Goal: Information Seeking & Learning: Learn about a topic

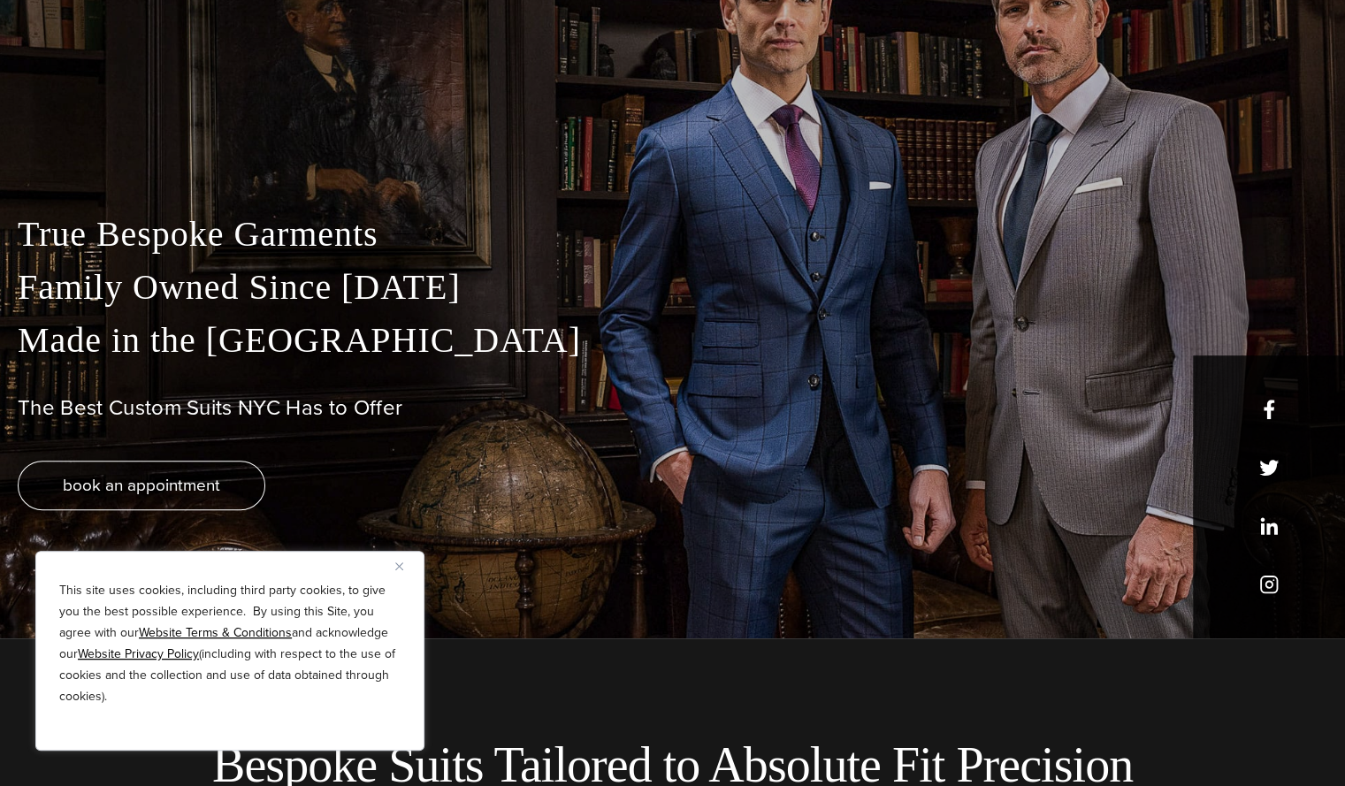
scroll to position [147, 0]
click at [400, 560] on button "Close" at bounding box center [405, 565] width 21 height 21
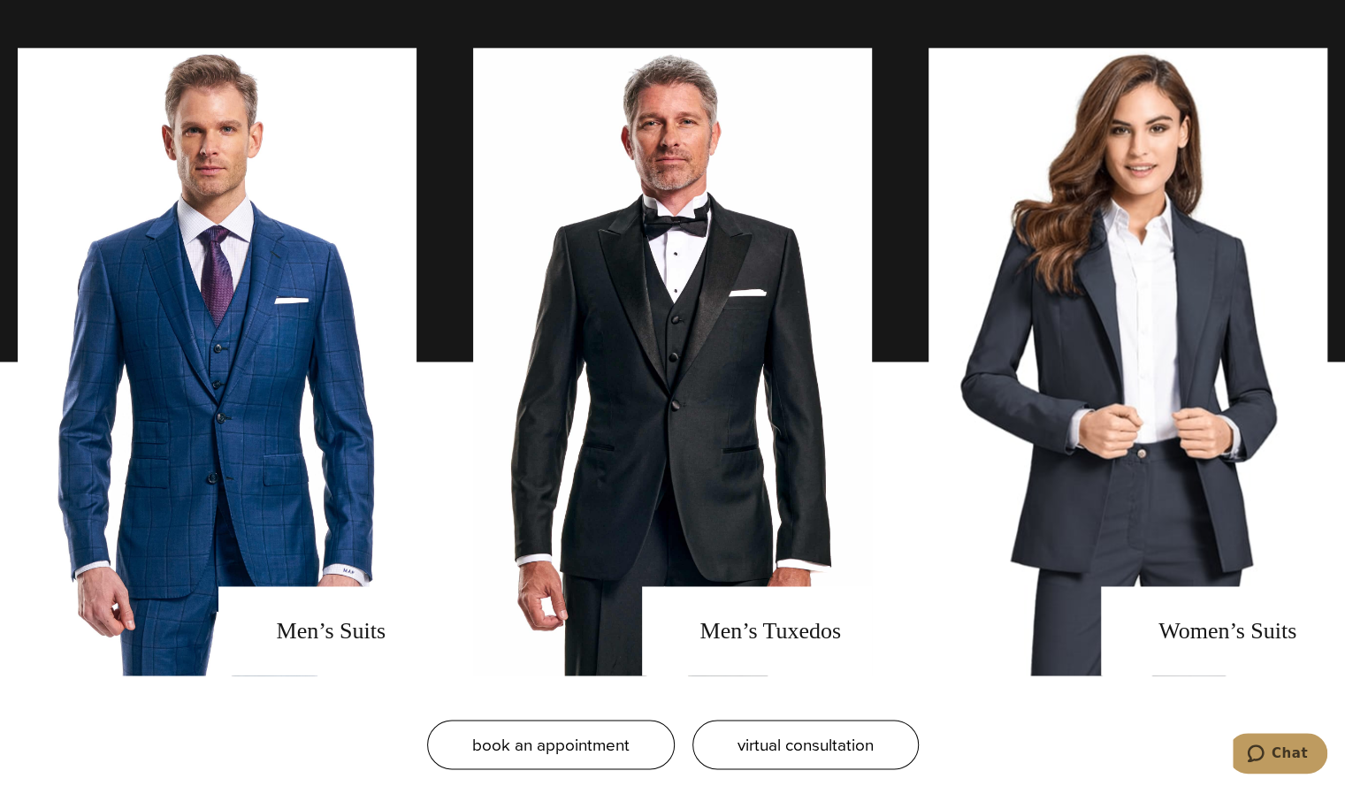
scroll to position [1336, 0]
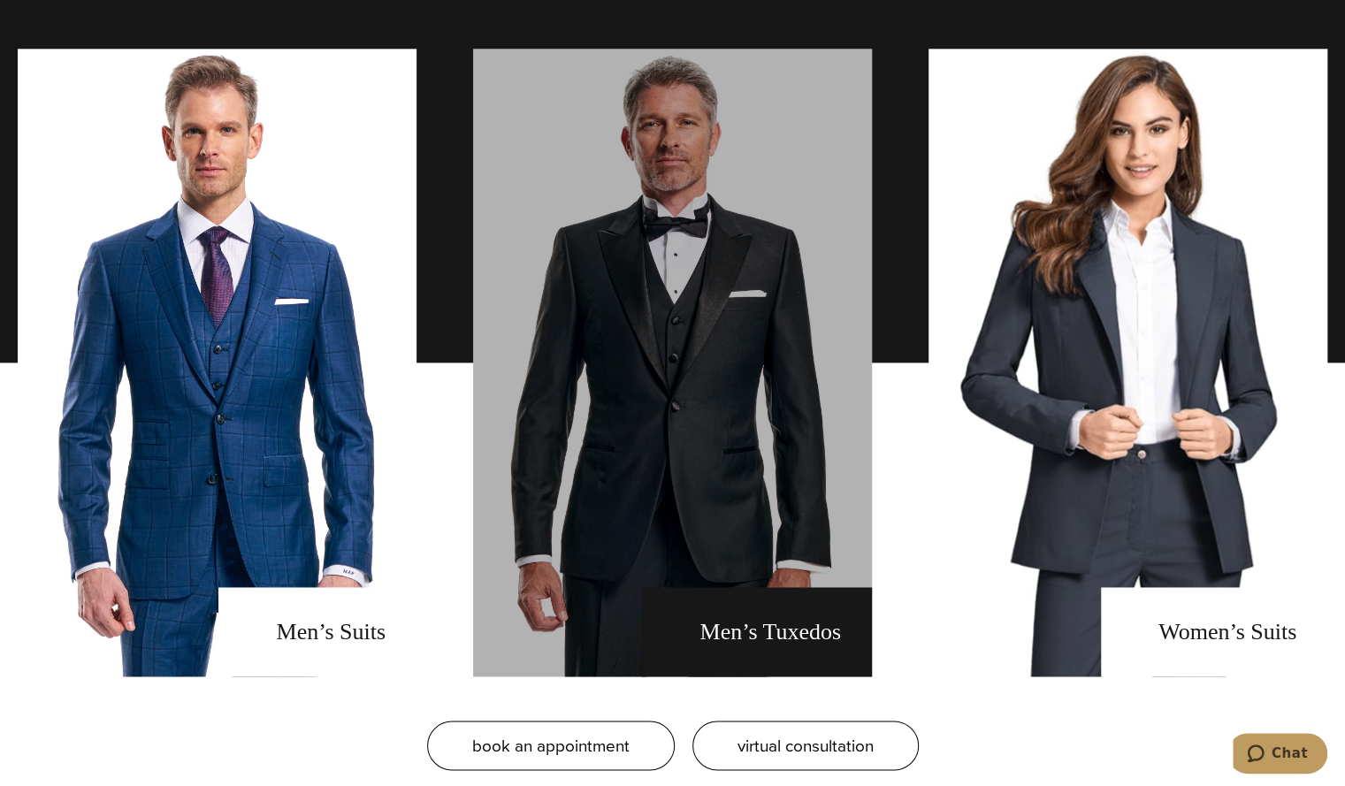
click at [790, 636] on link "men's tuxedos" at bounding box center [672, 363] width 399 height 628
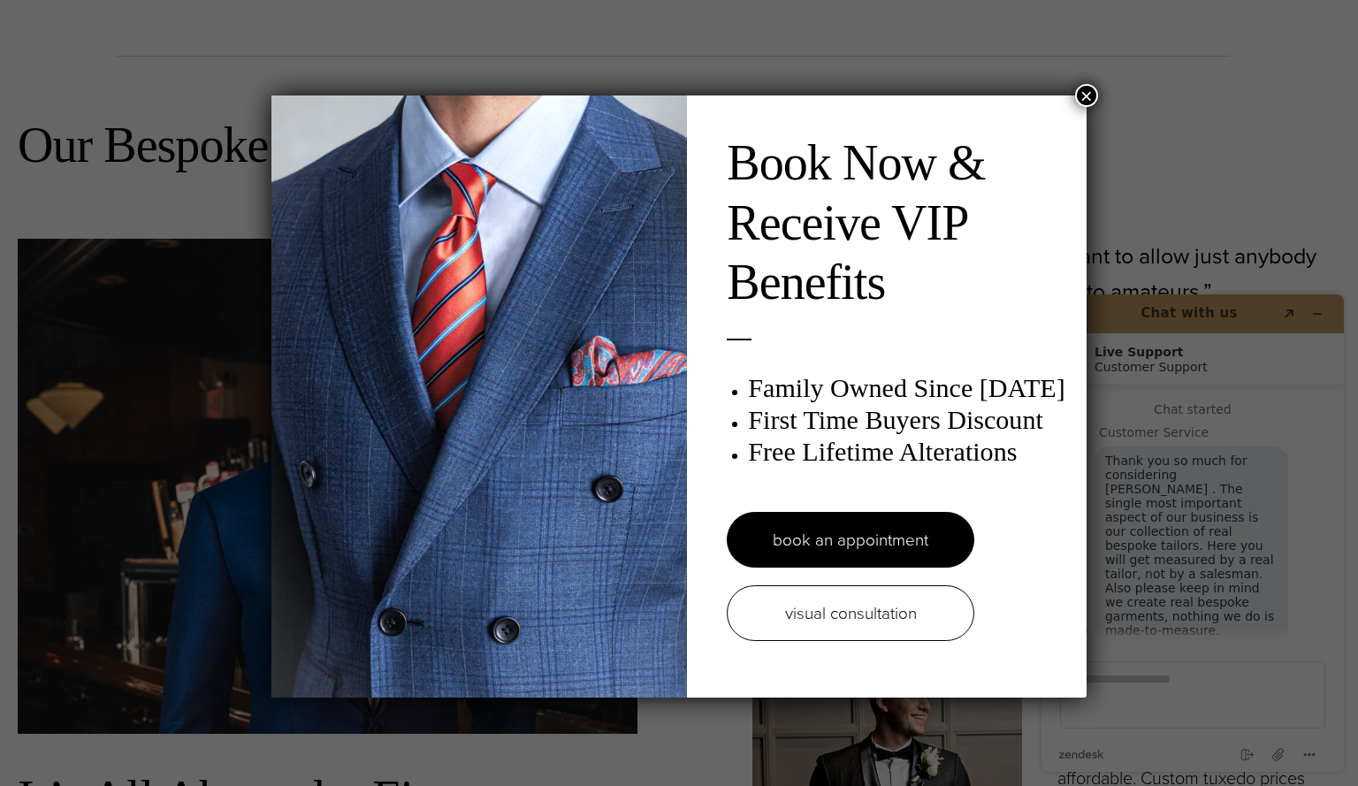
click at [1084, 89] on button "×" at bounding box center [1086, 95] width 23 height 23
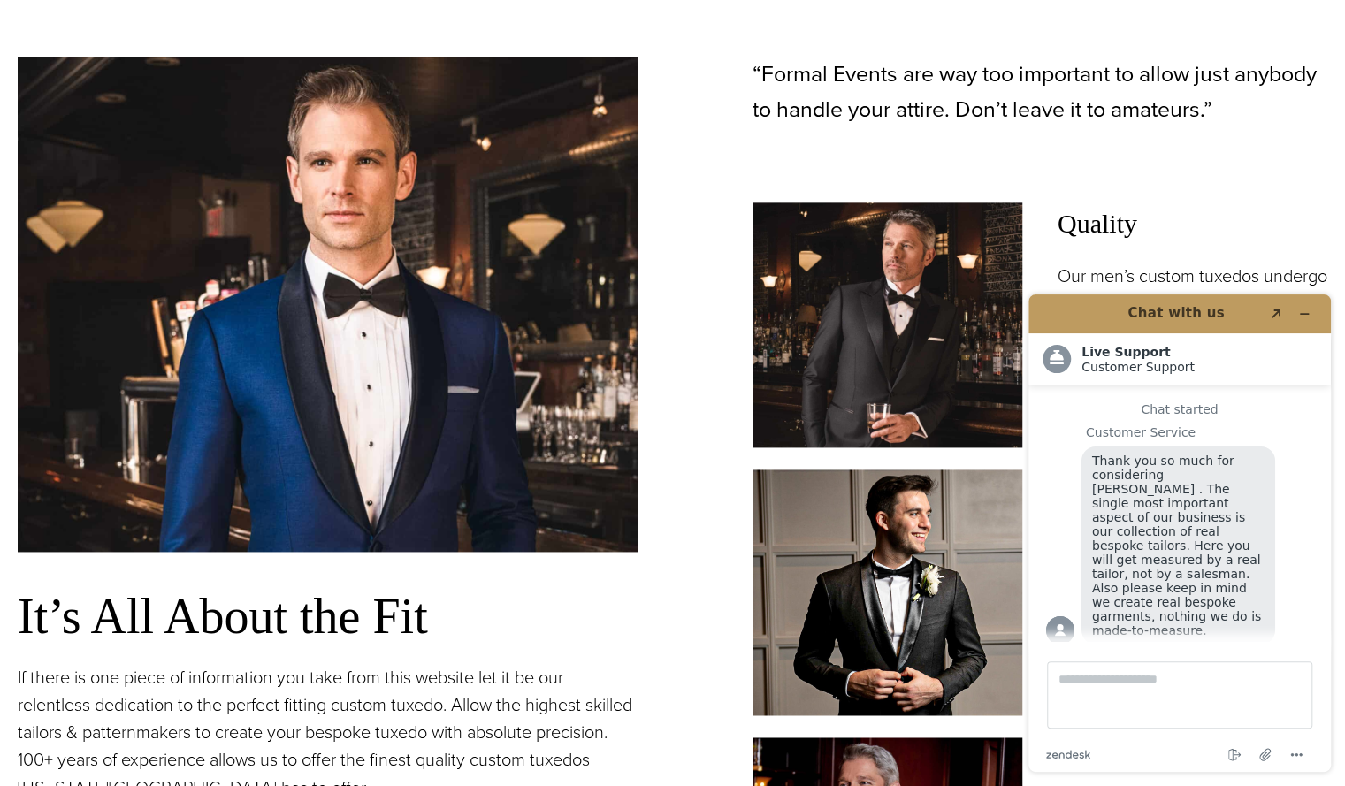
scroll to position [1235, 0]
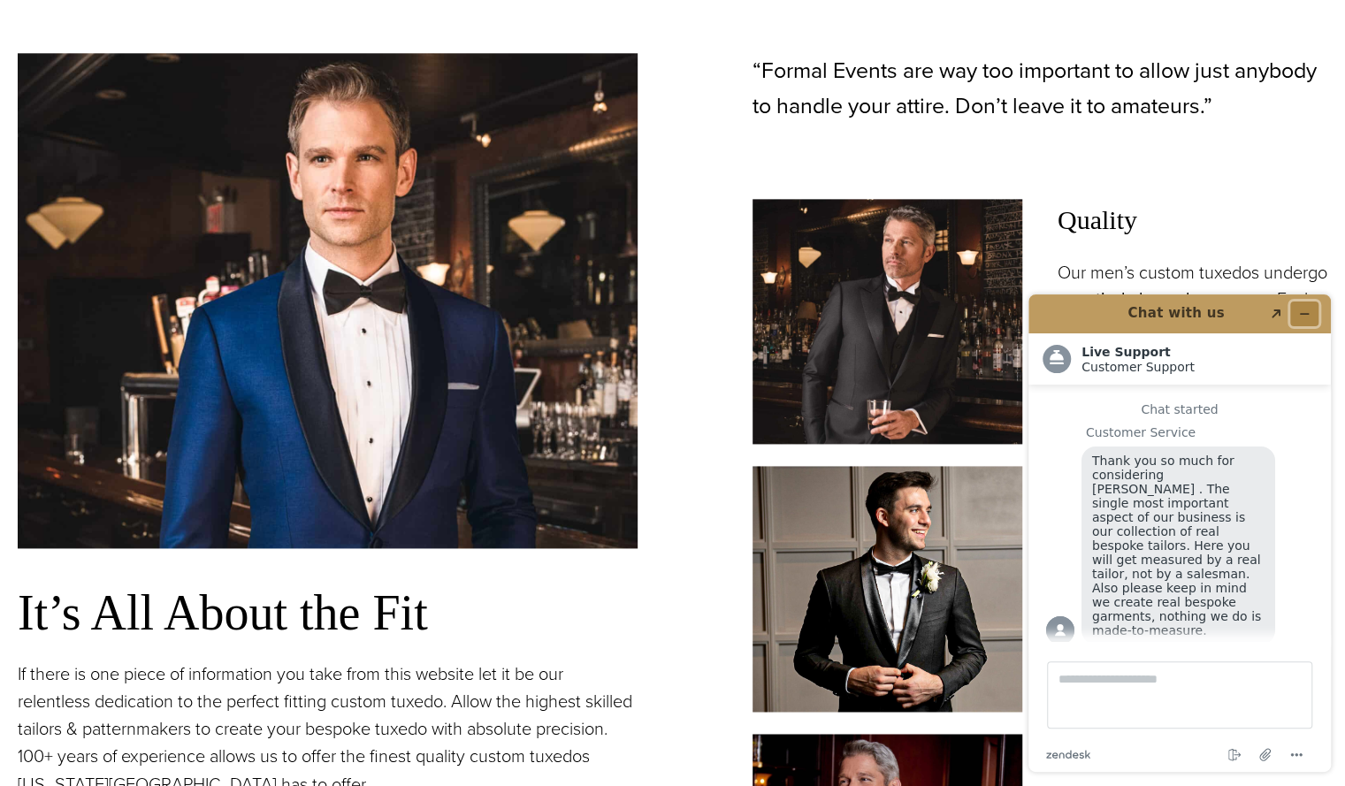
click at [1303, 312] on icon "Minimize widget" at bounding box center [1304, 314] width 12 height 12
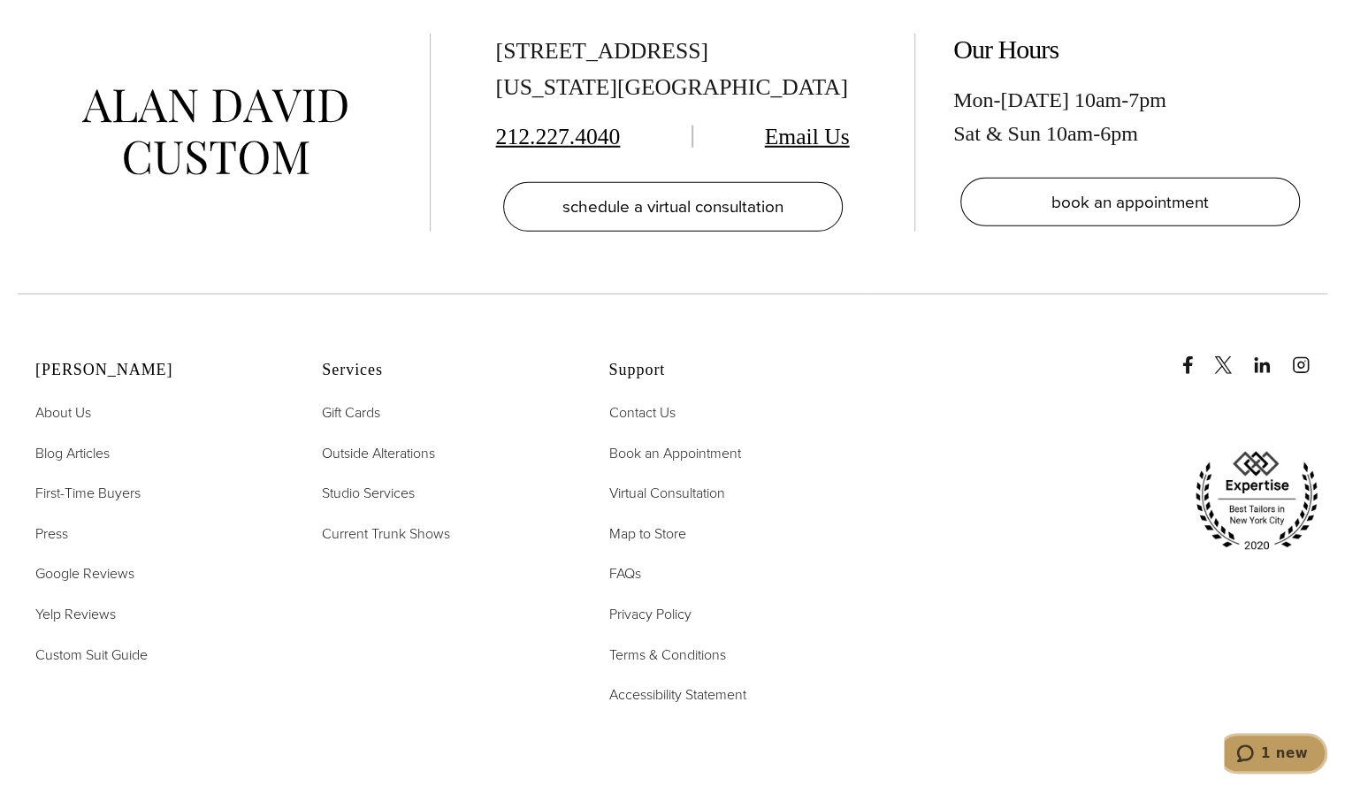
scroll to position [11060, 0]
click at [80, 643] on span "Custom Suit Guide" at bounding box center [91, 653] width 112 height 20
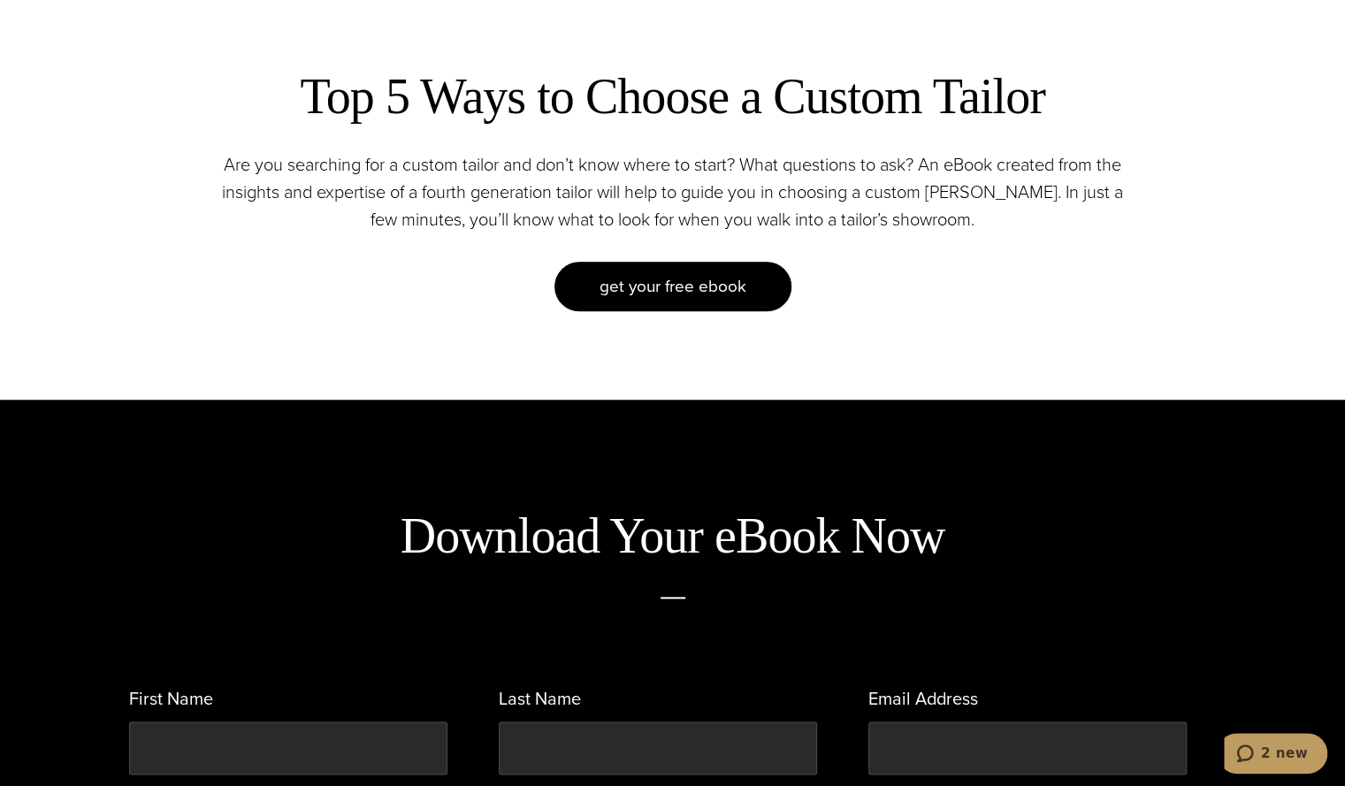
scroll to position [793, 0]
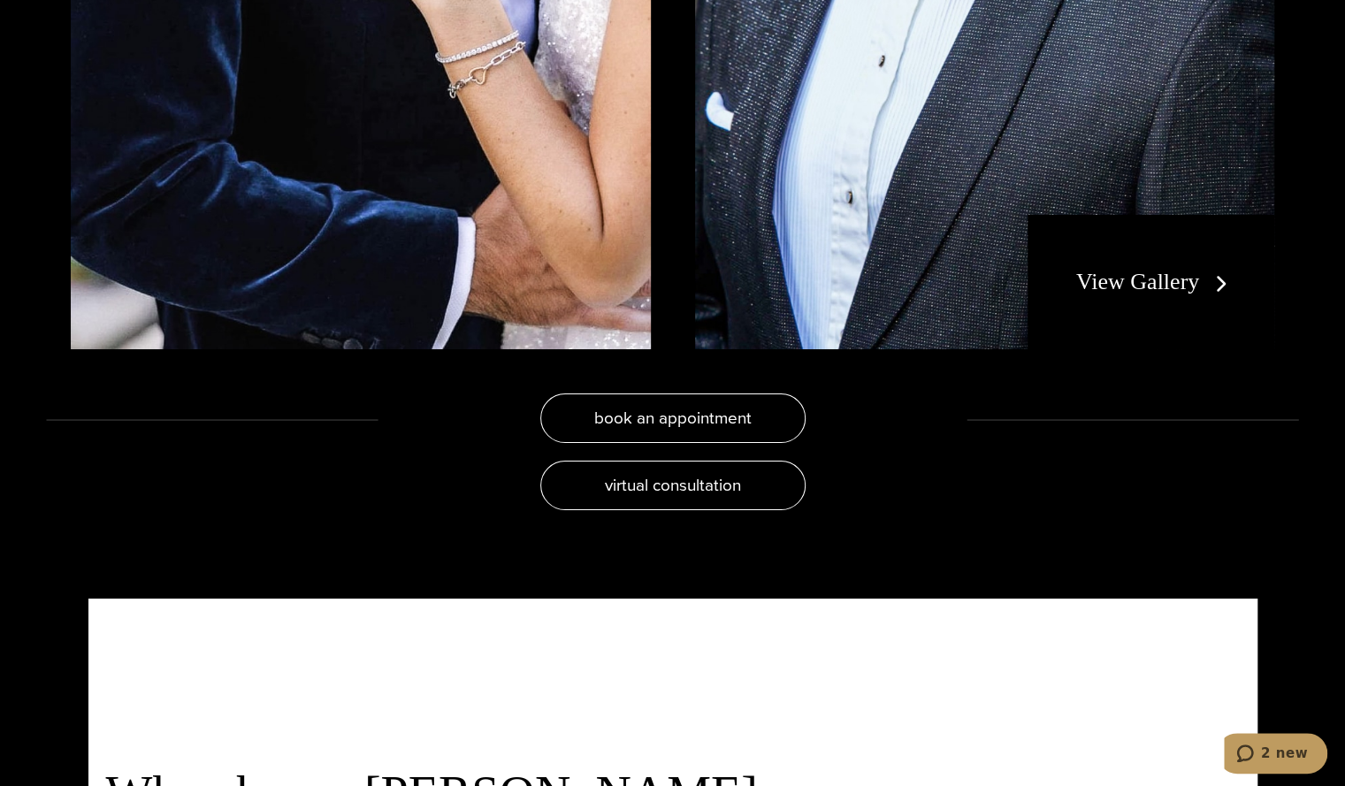
scroll to position [3748, 0]
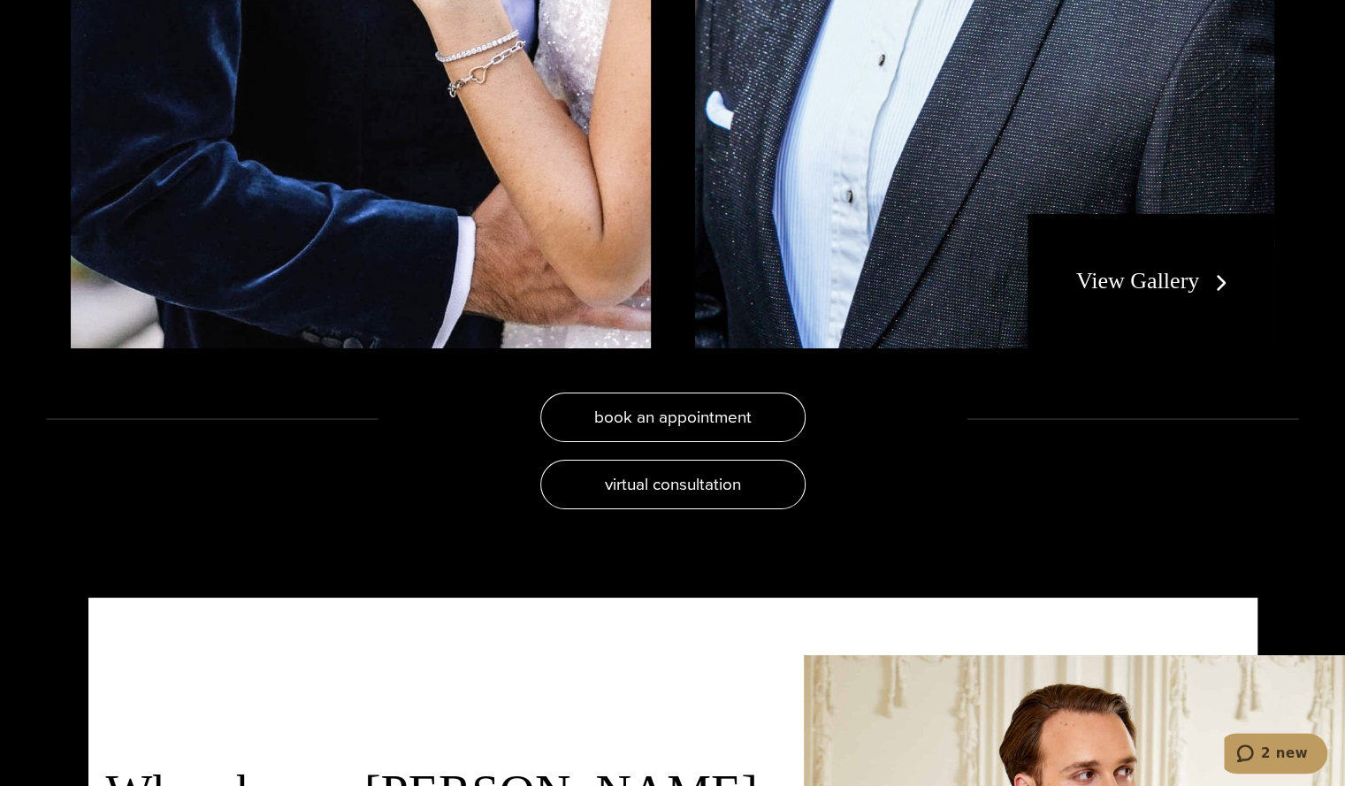
click at [1151, 288] on link "View Gallery" at bounding box center [1155, 281] width 158 height 26
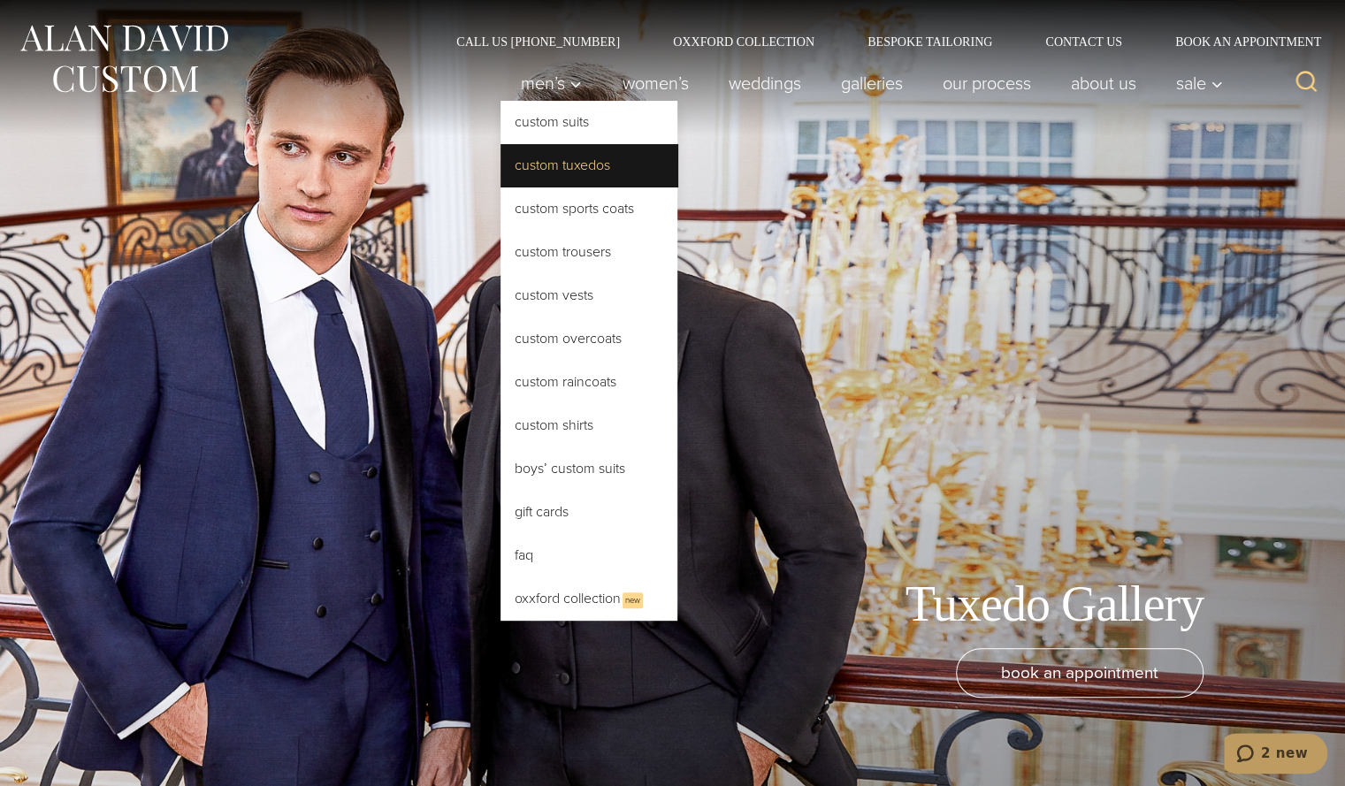
click at [544, 167] on link "Custom Tuxedos" at bounding box center [588, 165] width 177 height 42
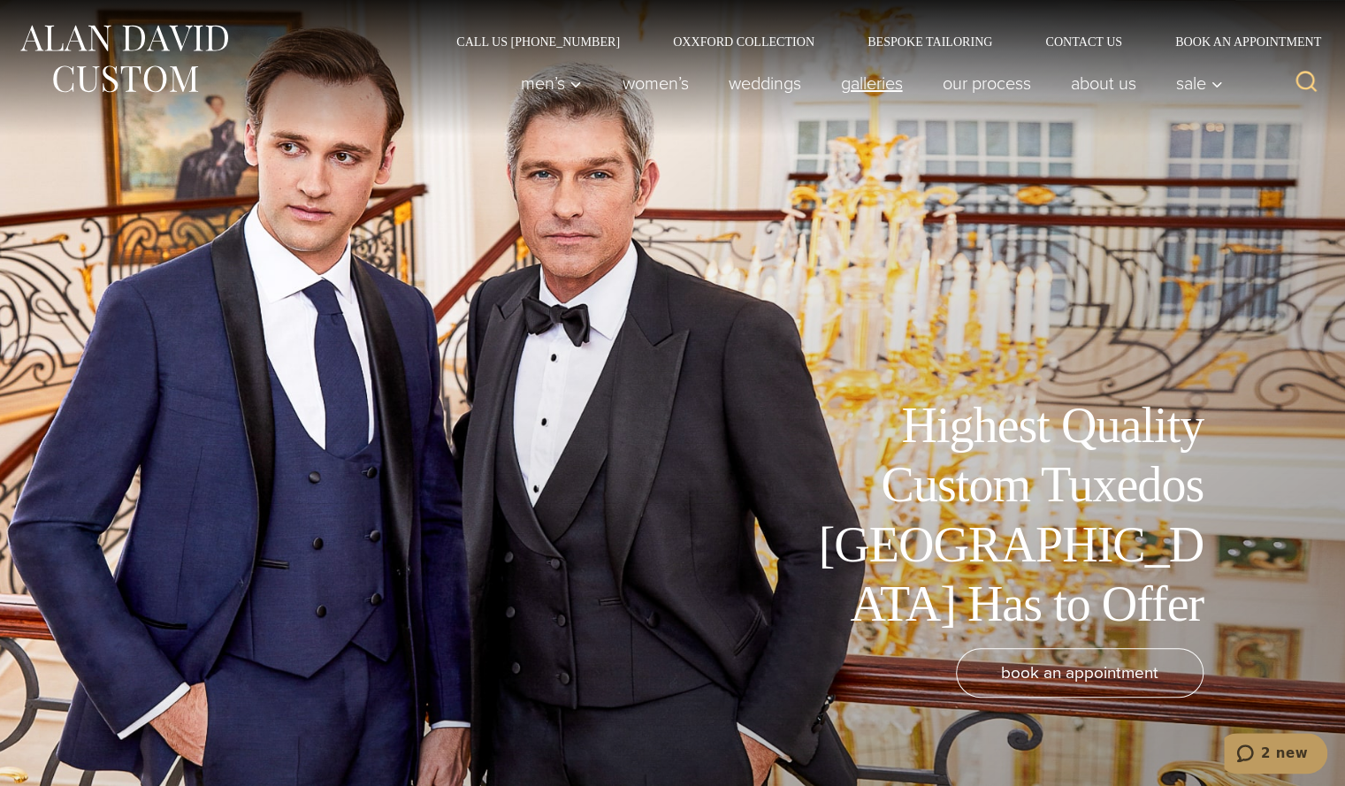
click at [879, 86] on link "Galleries" at bounding box center [871, 82] width 102 height 35
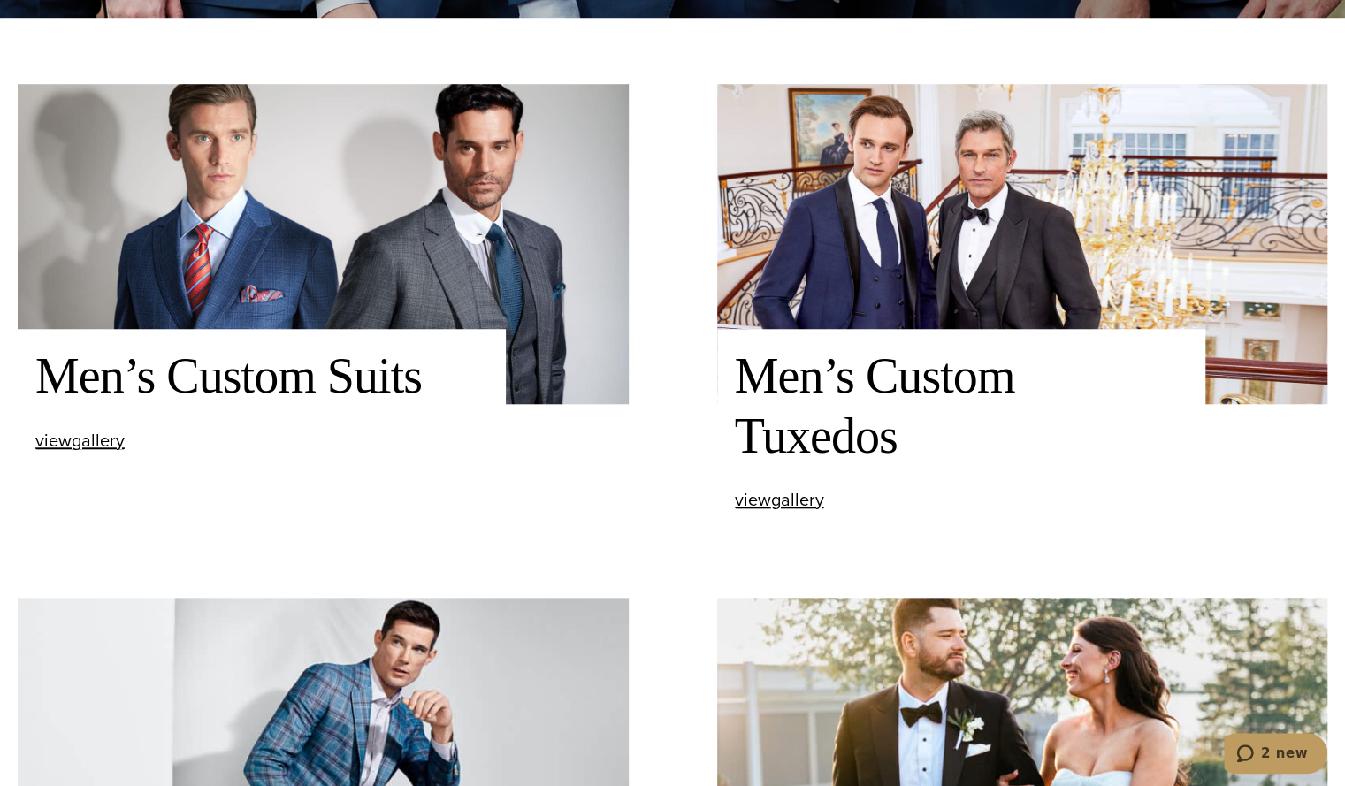
scroll to position [772, 0]
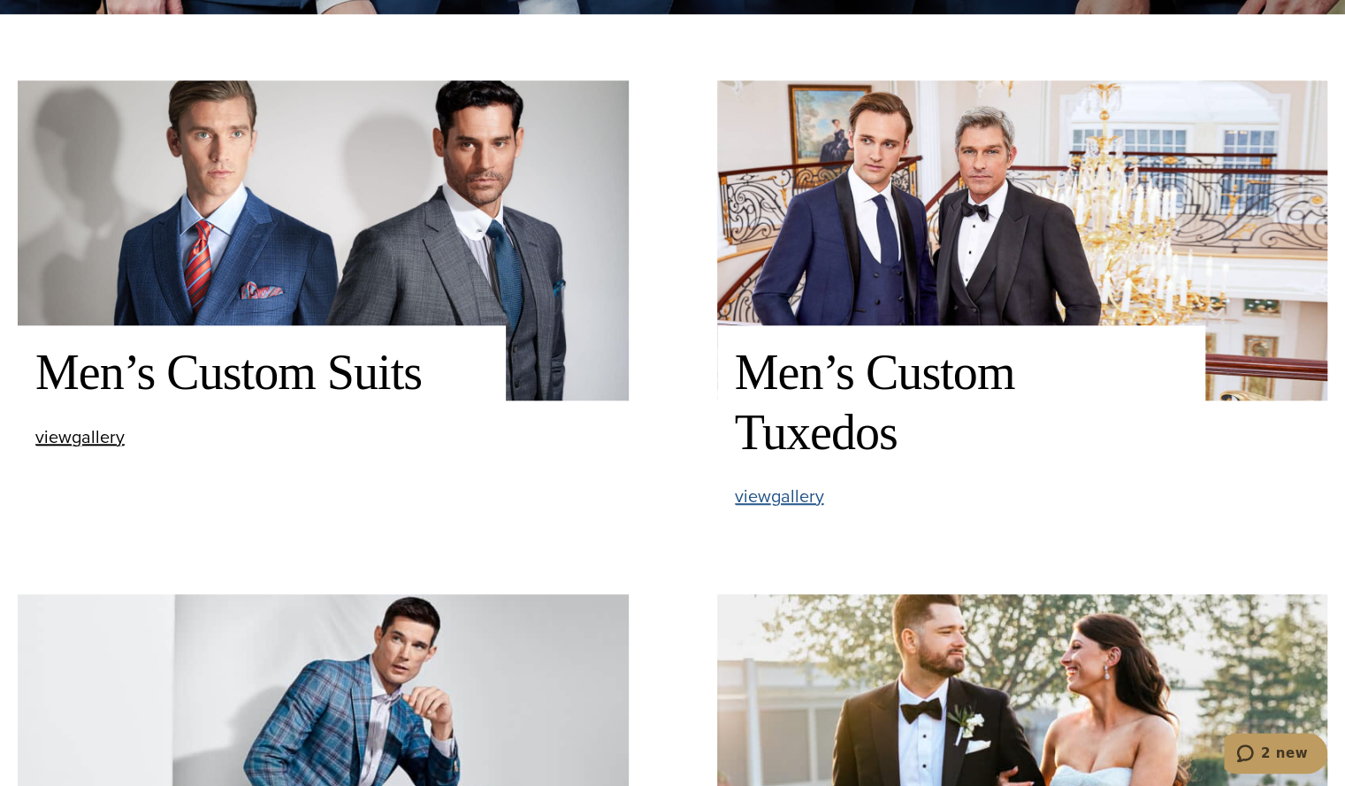
click at [768, 494] on span "view Men’s Custom Tuxedos gallery" at bounding box center [779, 496] width 89 height 27
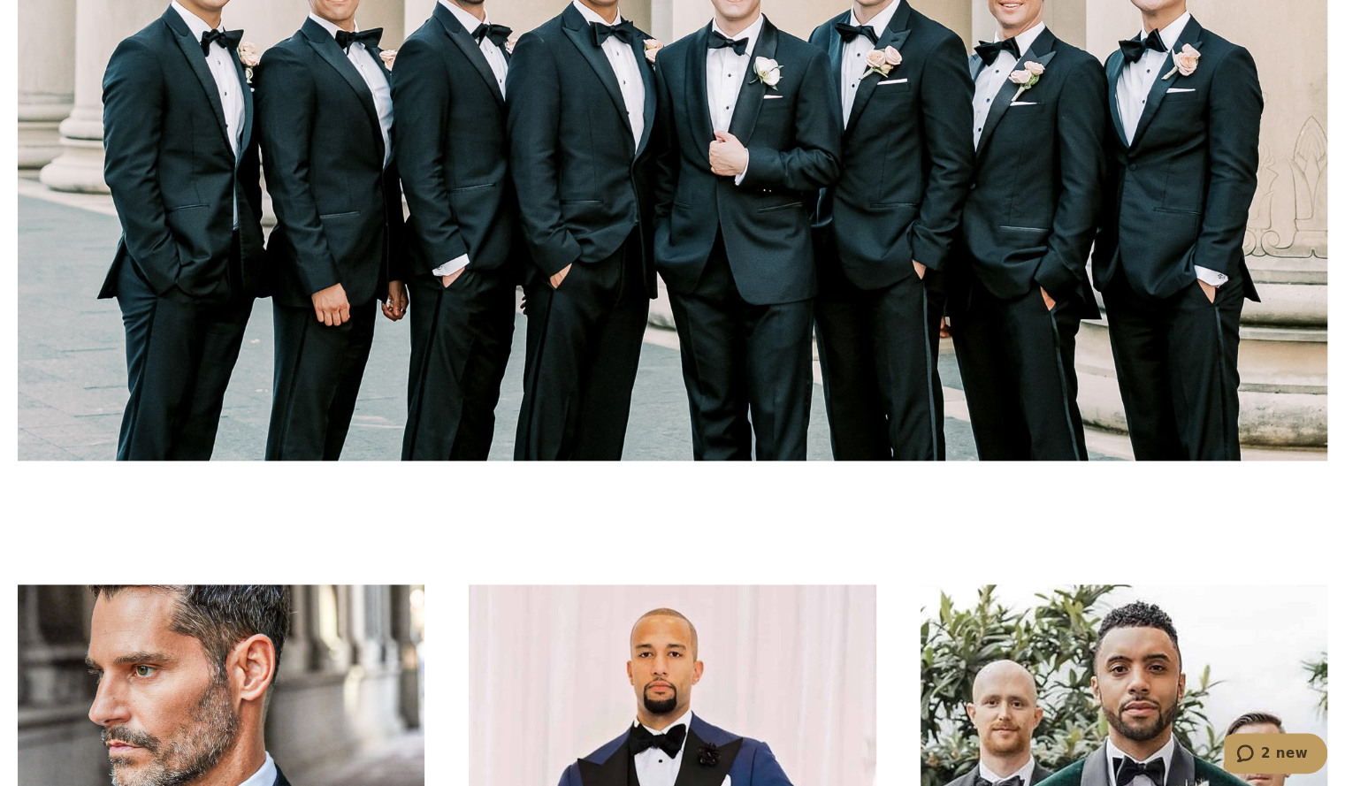
scroll to position [4899, 0]
